Goal: Transaction & Acquisition: Purchase product/service

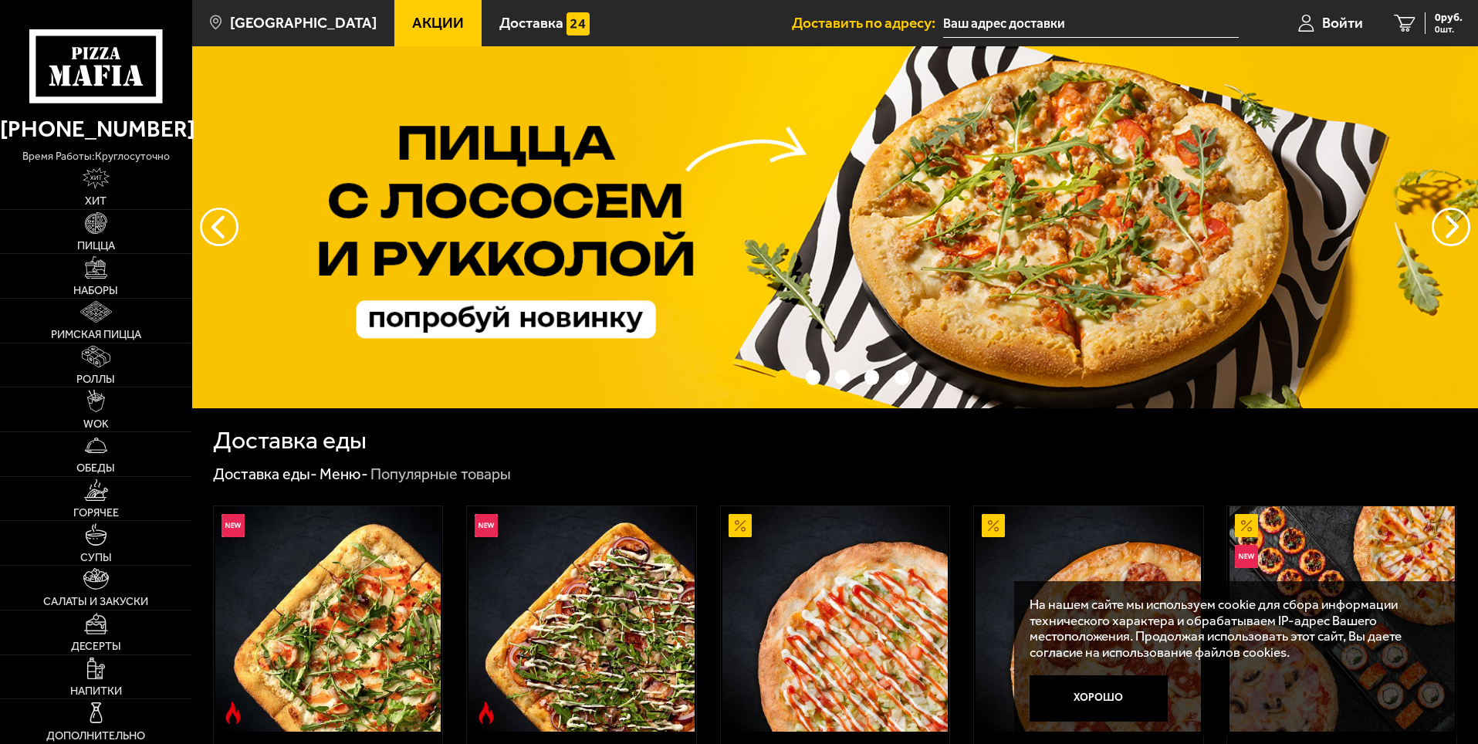
click at [975, 20] on input "text" at bounding box center [1091, 23] width 296 height 29
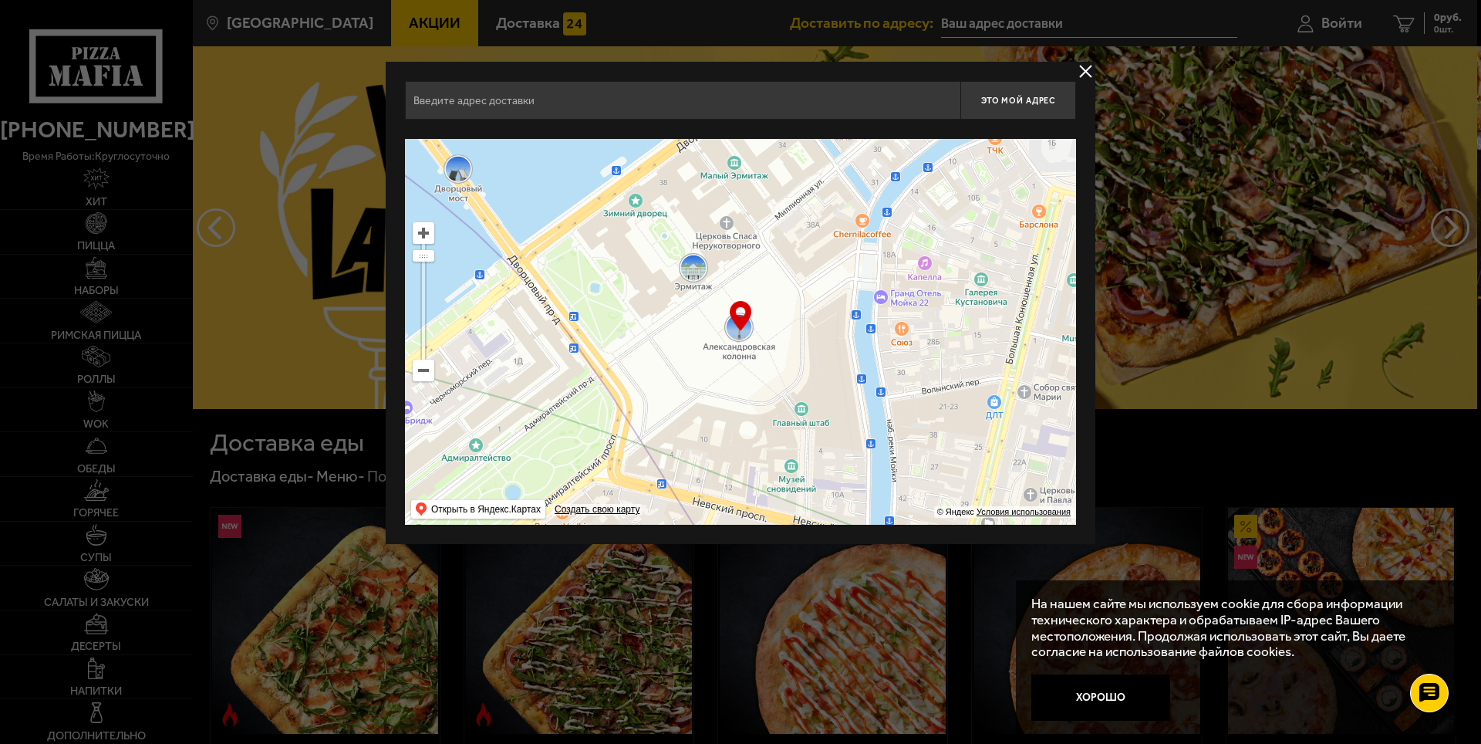
click at [978, 26] on div at bounding box center [740, 372] width 1481 height 744
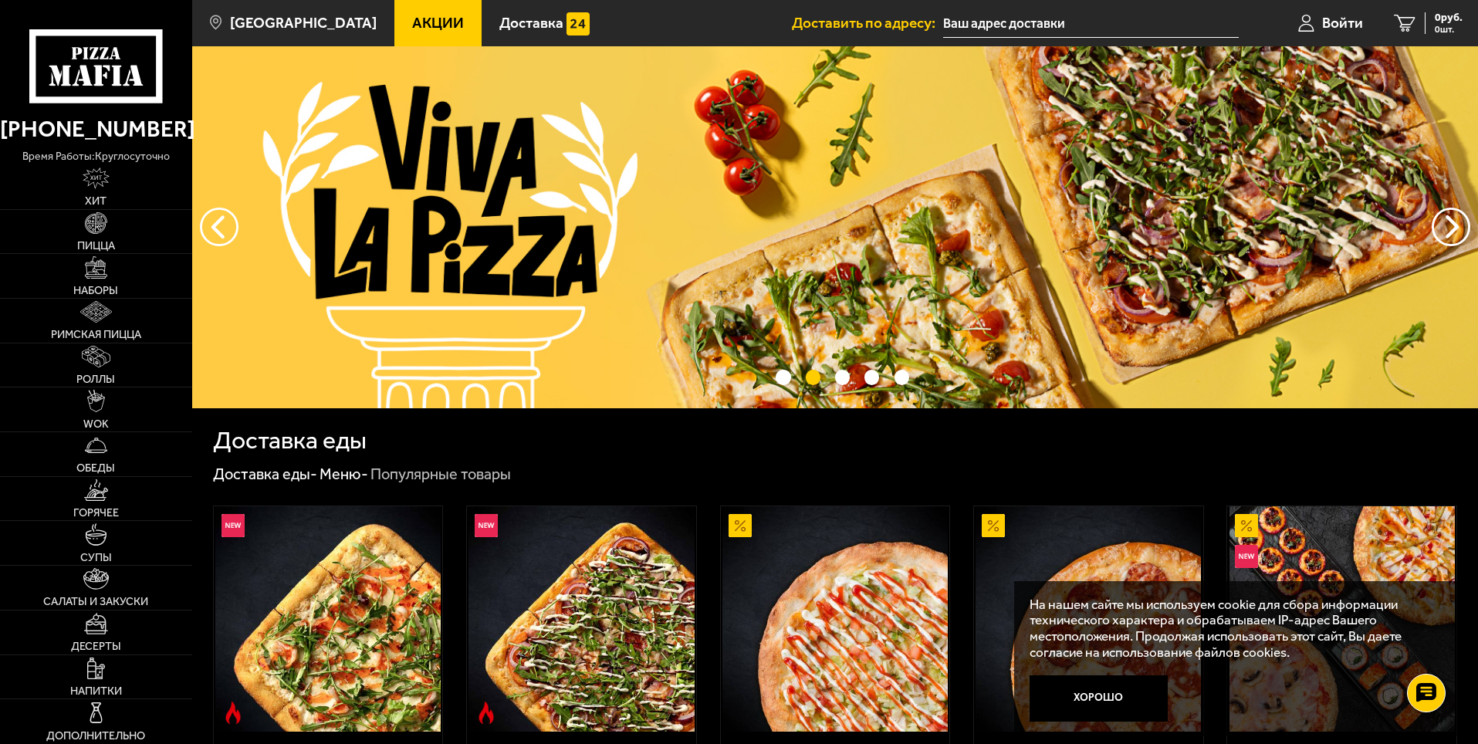
click at [978, 26] on input "text" at bounding box center [1091, 23] width 296 height 29
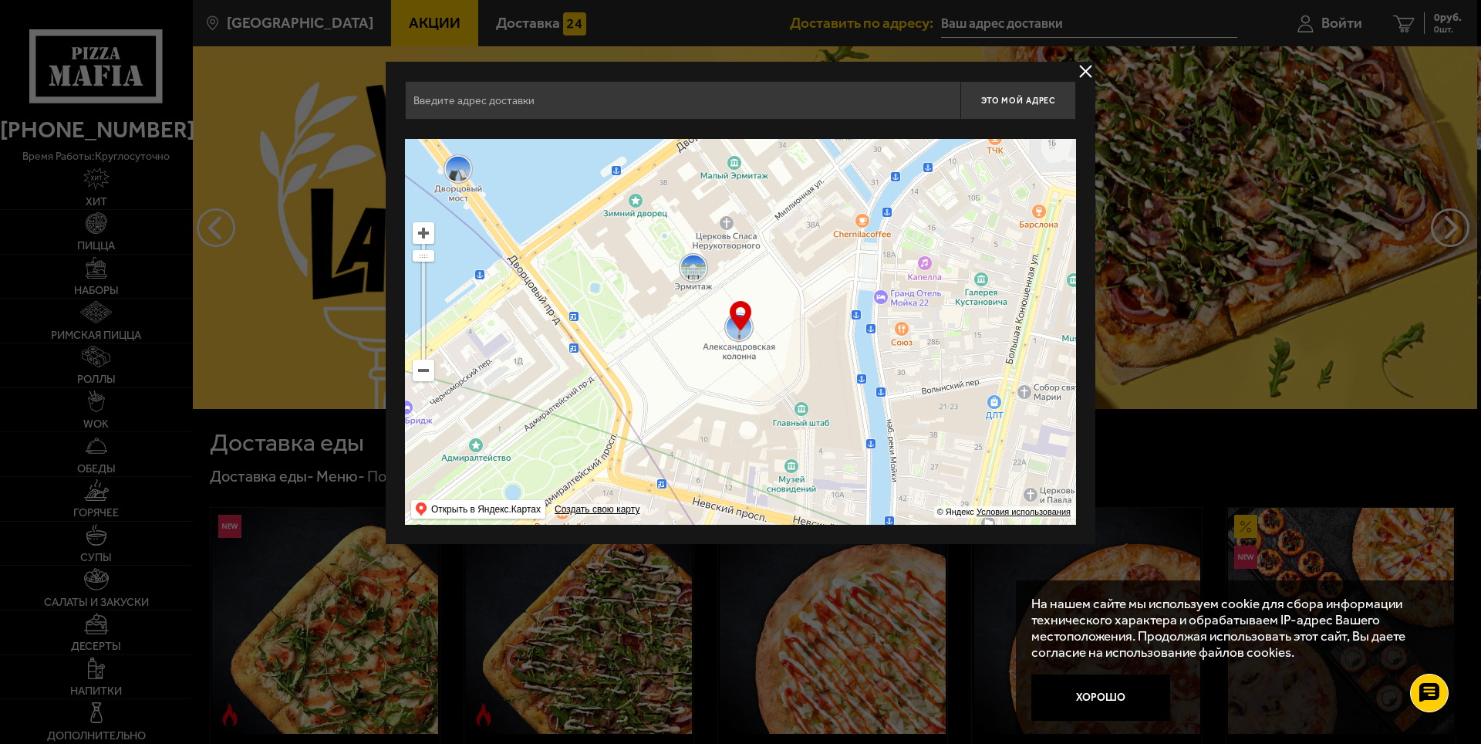
click at [978, 26] on div at bounding box center [740, 372] width 1481 height 744
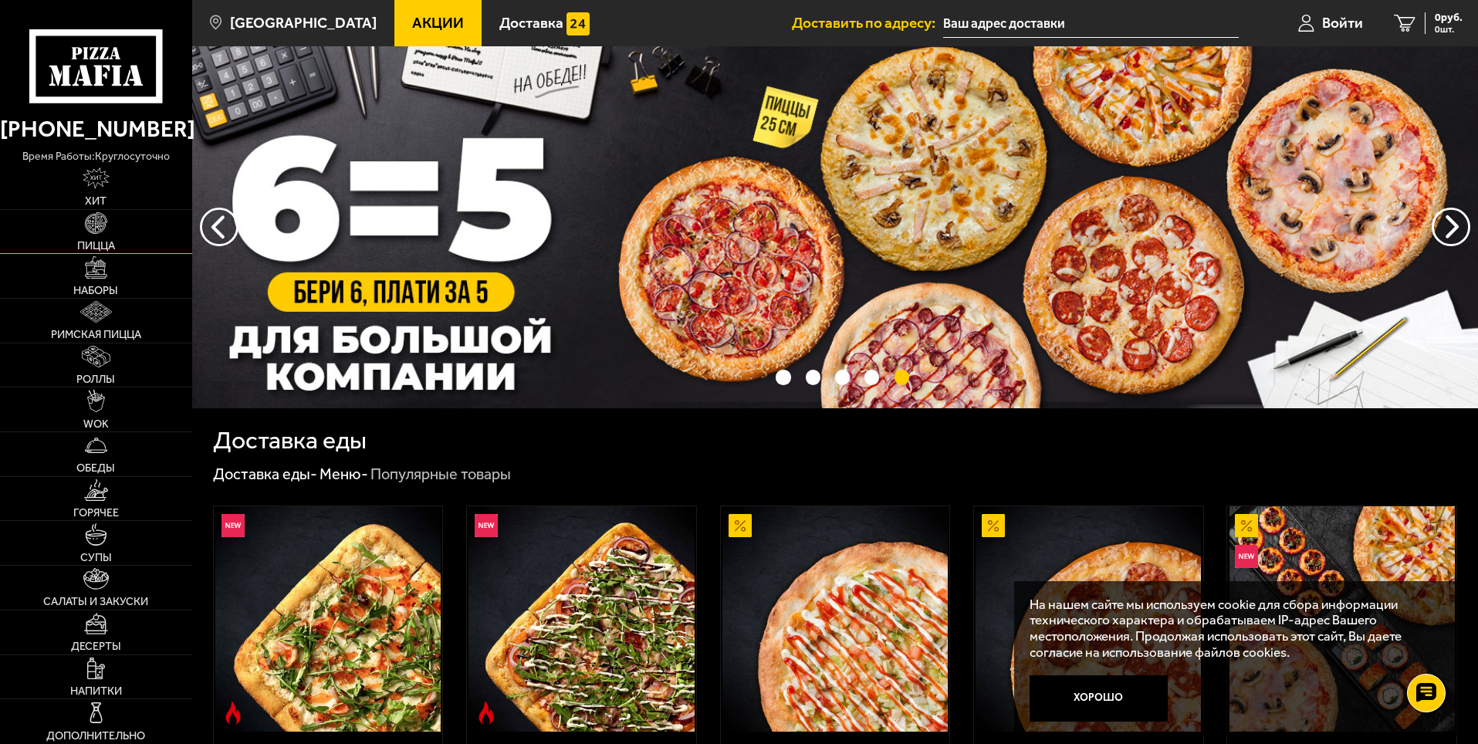
click at [92, 244] on span "Пицца" at bounding box center [96, 245] width 38 height 11
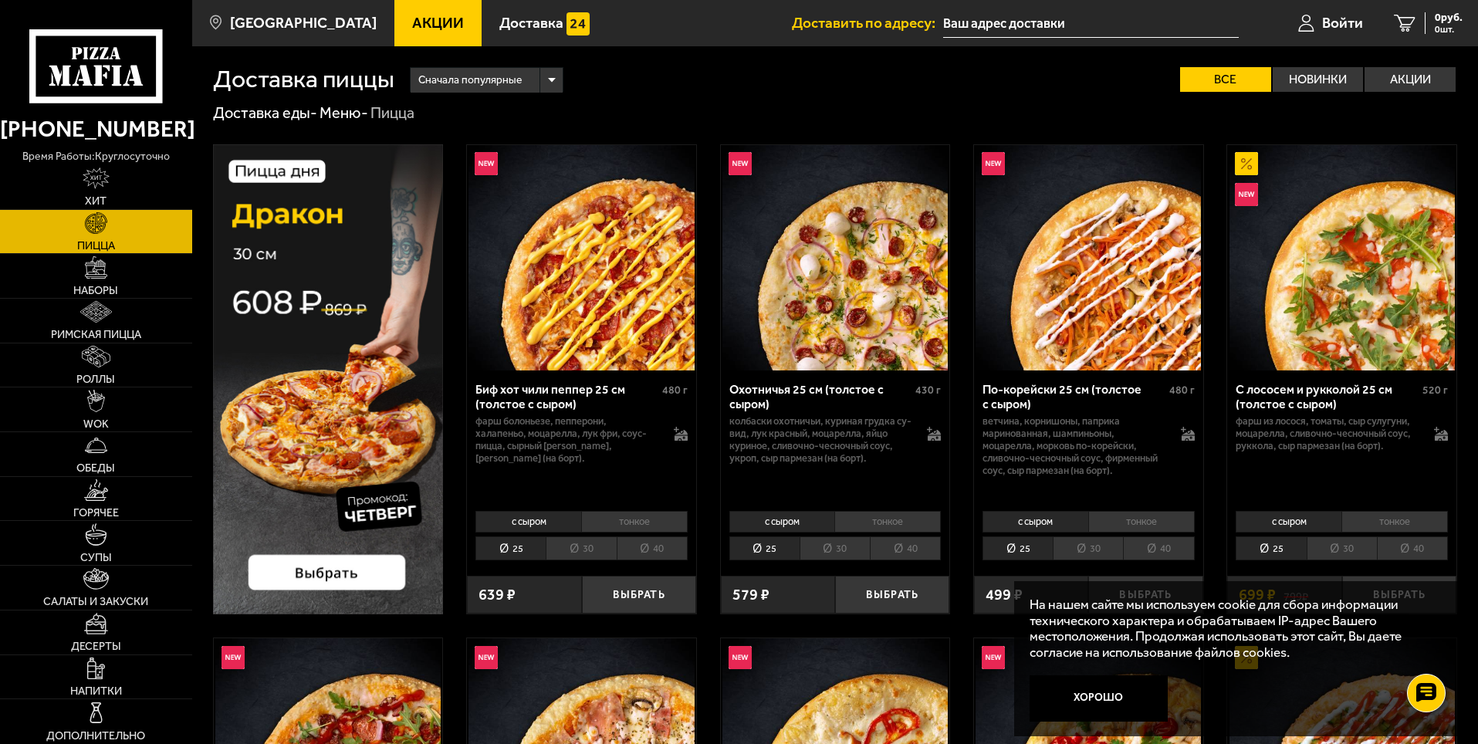
click at [751, 39] on ul "Акции Доставка" at bounding box center [592, 23] width 397 height 46
click at [1014, 23] on input "text" at bounding box center [1091, 23] width 296 height 29
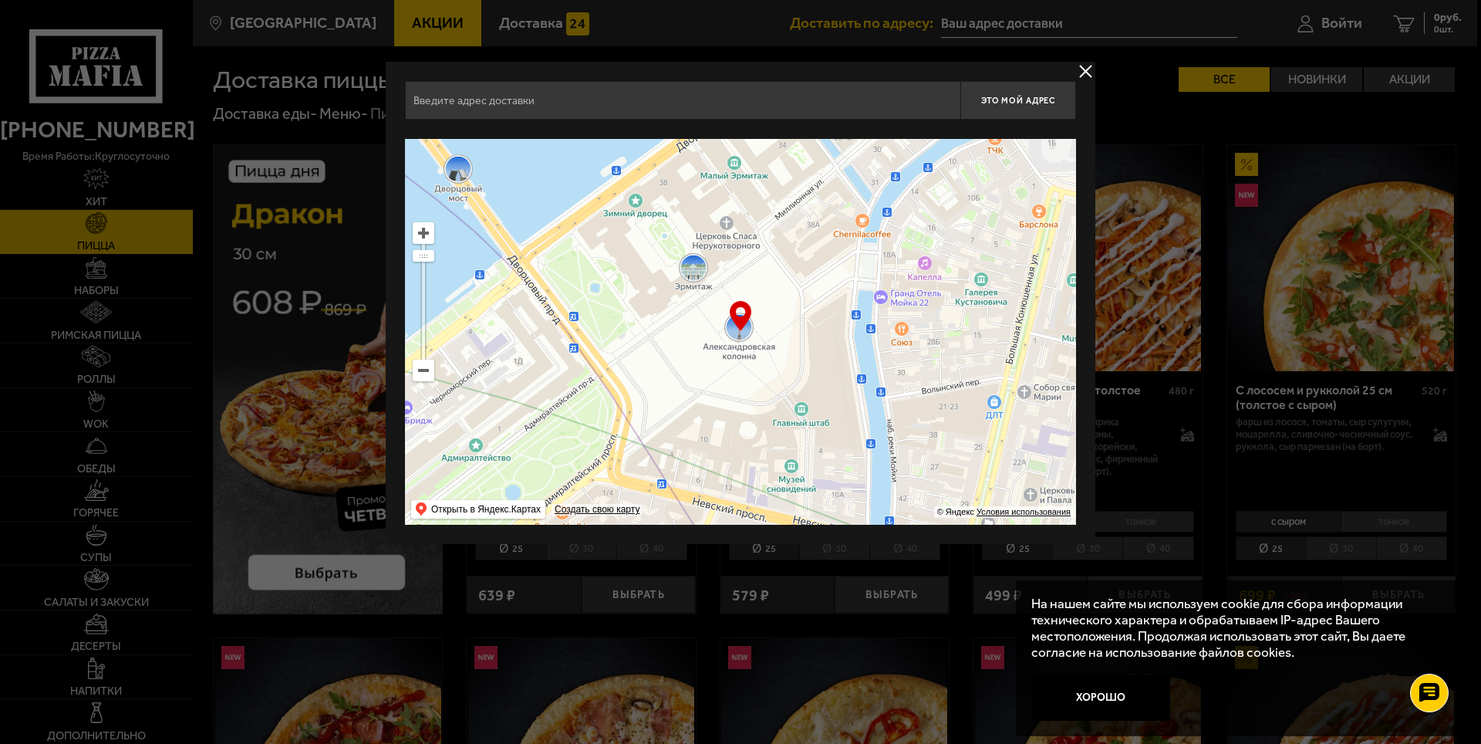
click at [480, 104] on input "text" at bounding box center [683, 100] width 556 height 39
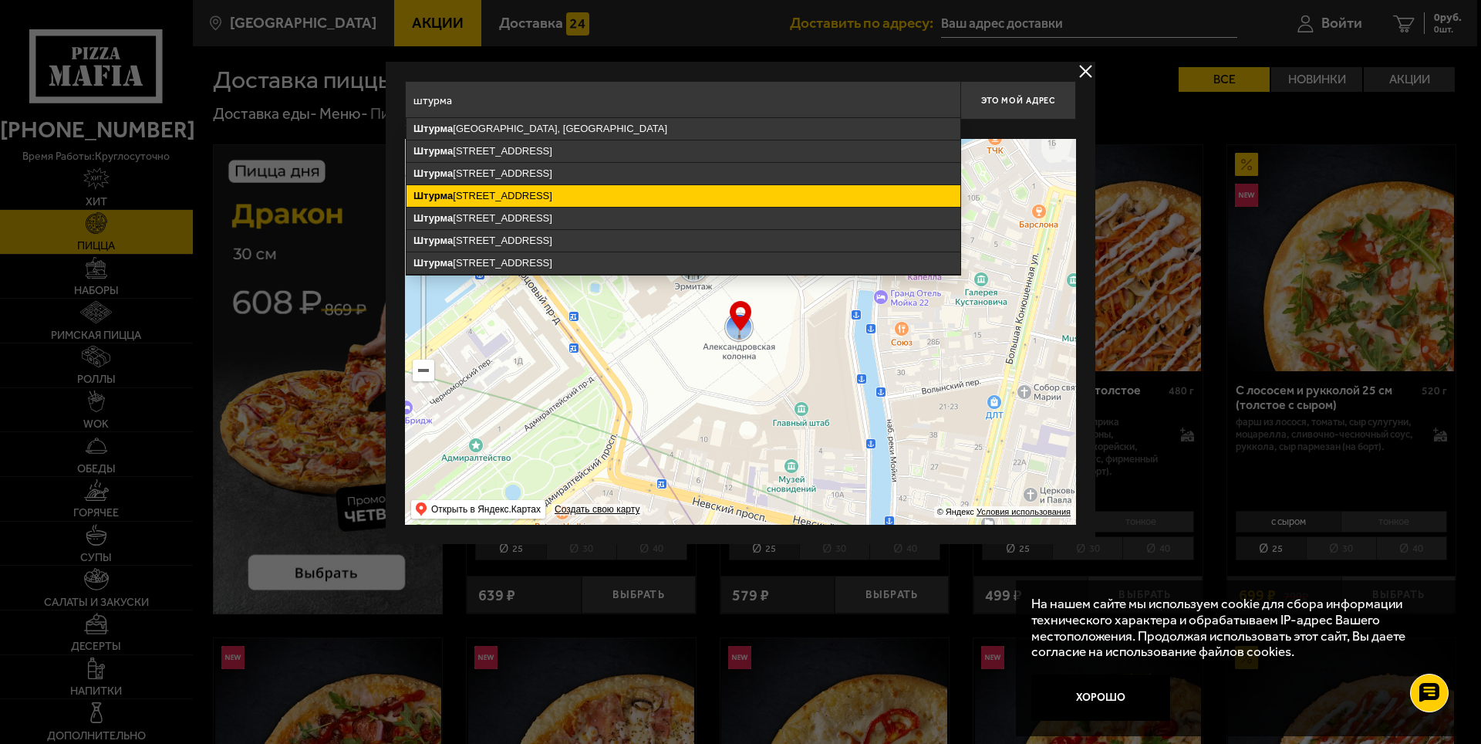
click at [535, 194] on ymaps "[STREET_ADDRESS]" at bounding box center [684, 196] width 554 height 22
type input "[STREET_ADDRESS]"
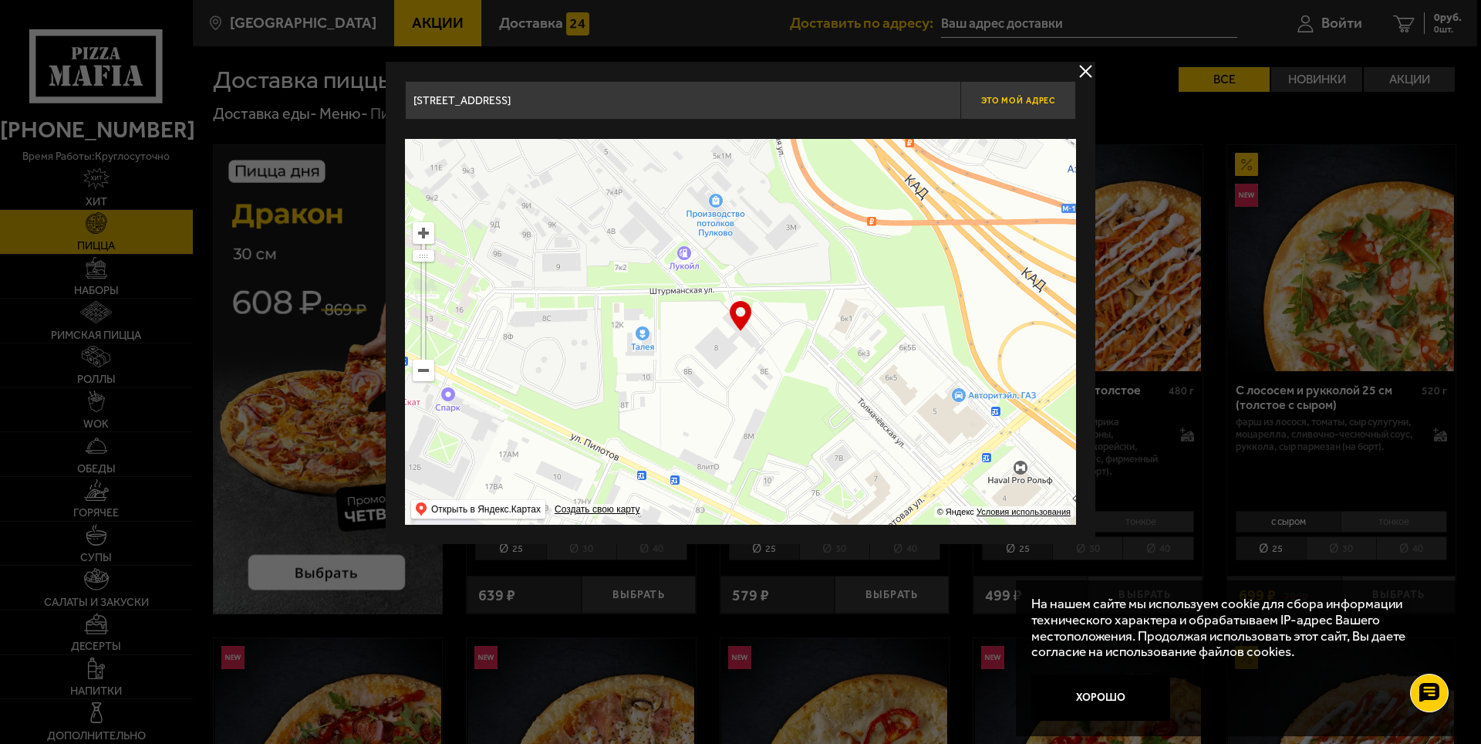
click at [1000, 102] on span "Это мой адрес" at bounding box center [1018, 101] width 74 height 10
click at [1084, 69] on button "delivery type" at bounding box center [1085, 71] width 19 height 19
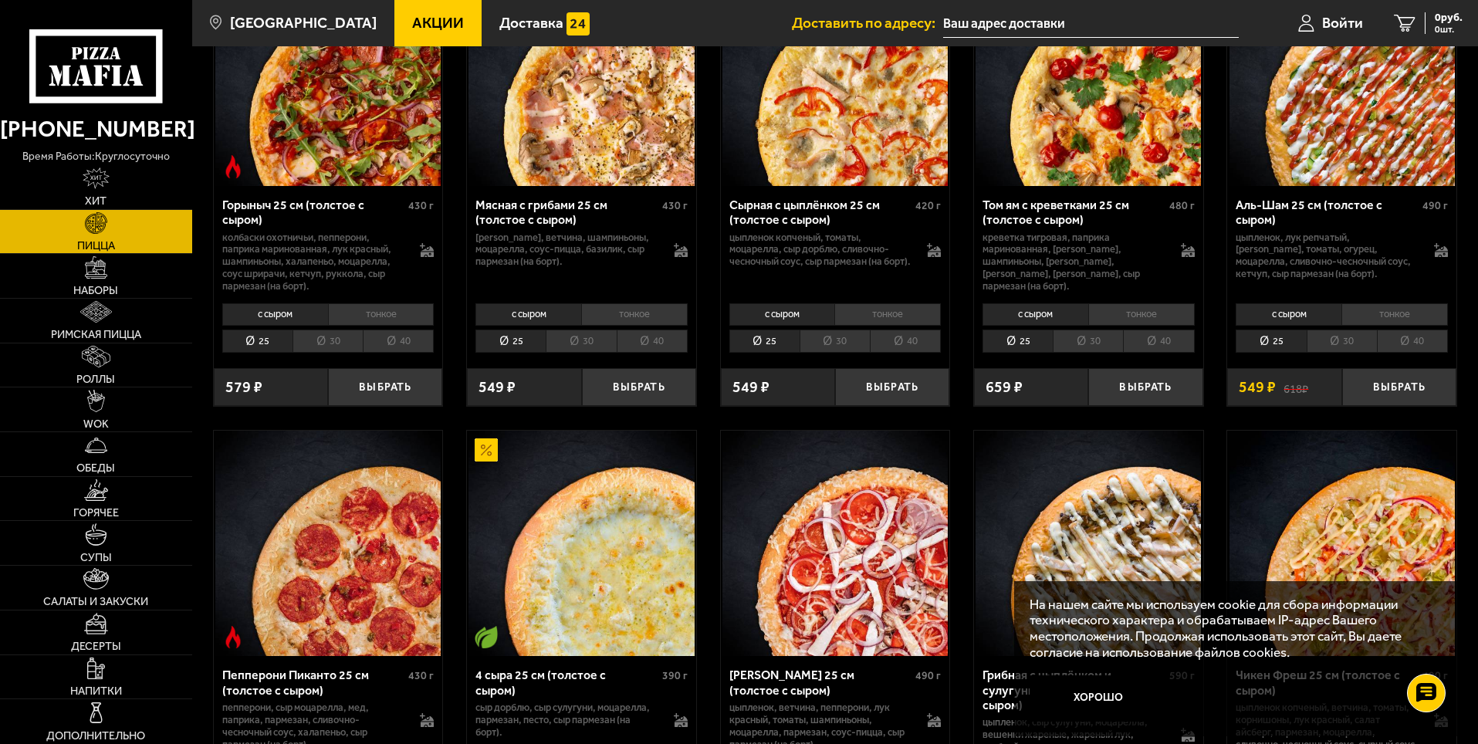
scroll to position [849, 0]
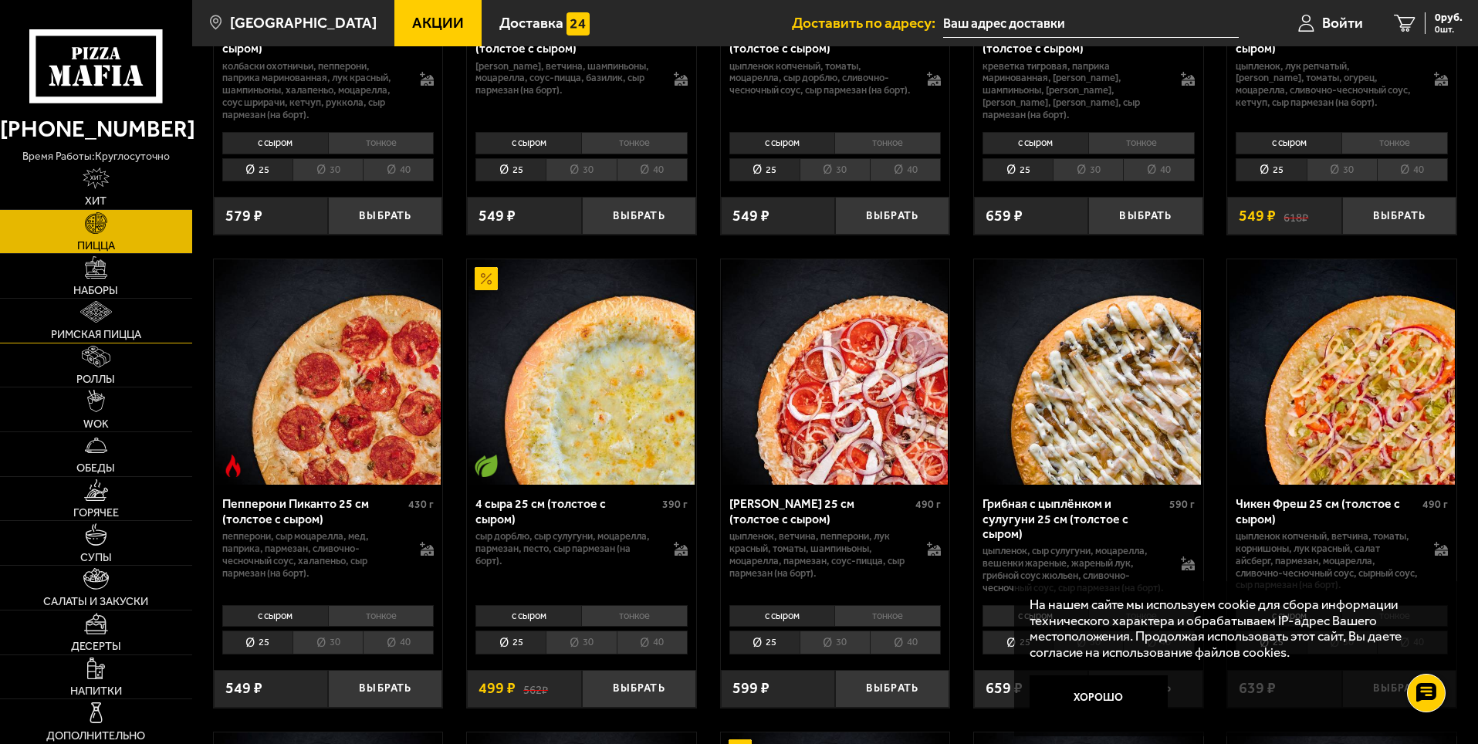
click at [95, 334] on span "Римская пицца" at bounding box center [96, 334] width 90 height 11
